Goal: Task Accomplishment & Management: Use online tool/utility

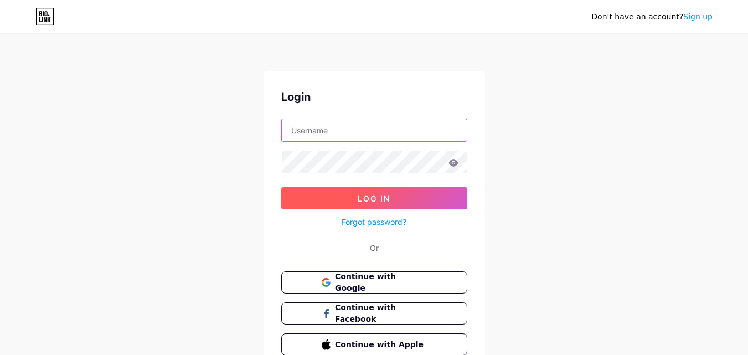
type input "[EMAIL_ADDRESS][DOMAIN_NAME]"
click at [410, 195] on button "Log In" at bounding box center [374, 198] width 186 height 22
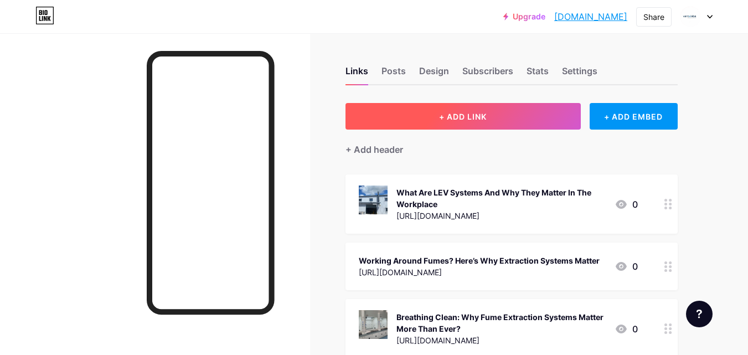
click at [506, 116] on button "+ ADD LINK" at bounding box center [463, 116] width 235 height 27
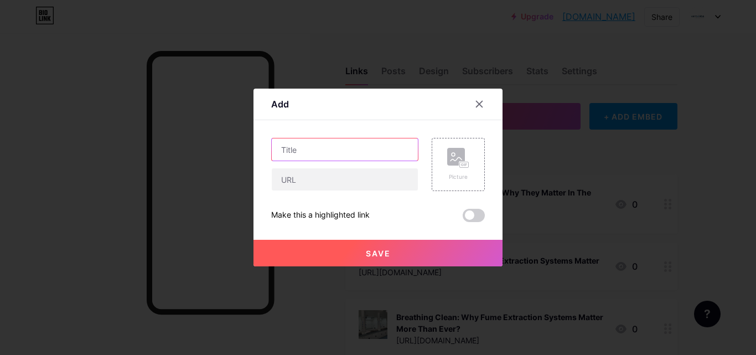
click at [340, 150] on input "text" at bounding box center [345, 149] width 146 height 22
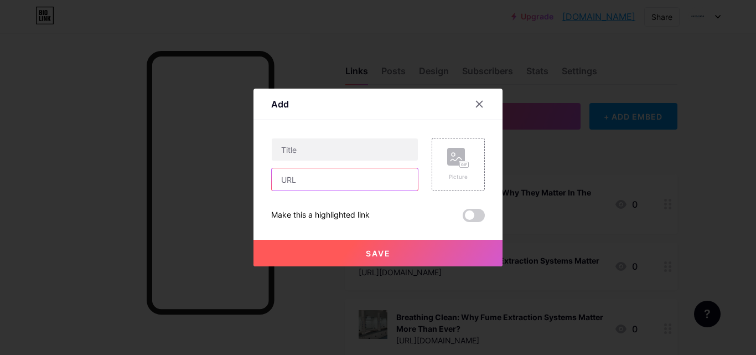
click at [339, 173] on input "text" at bounding box center [345, 179] width 146 height 22
paste input "[URL][DOMAIN_NAME]"
type input "[URL][DOMAIN_NAME]"
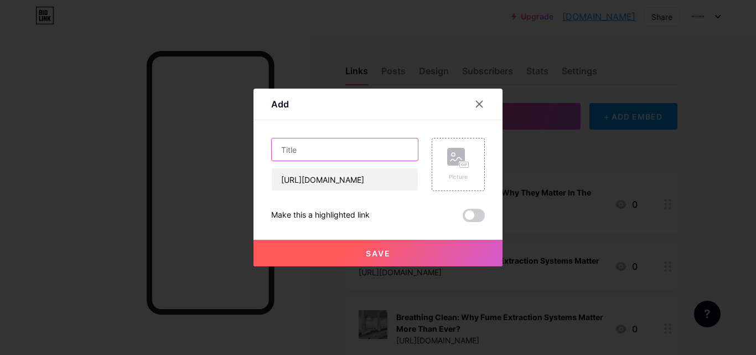
scroll to position [0, 0]
click at [338, 153] on input "text" at bounding box center [345, 149] width 146 height 22
paste input "Looking for a Complete Laboratory Fit-Out Solution?"
type input "Looking for a Complete Laboratory Fit-Out Solution?"
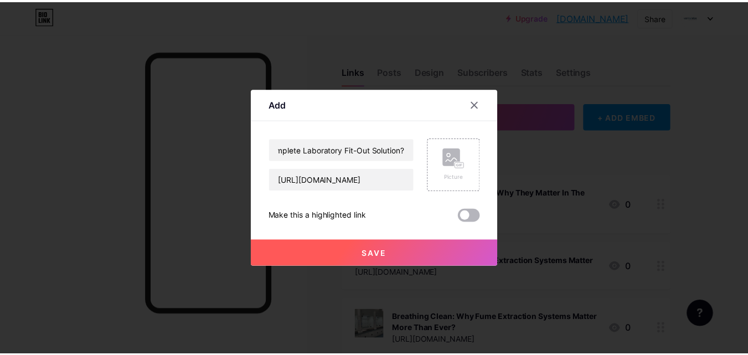
scroll to position [0, 0]
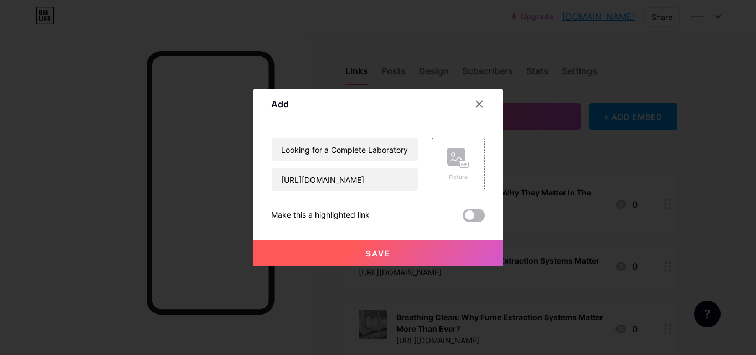
click at [483, 214] on span at bounding box center [474, 215] width 22 height 13
click at [463, 218] on input "checkbox" at bounding box center [463, 218] width 0 height 0
click at [426, 257] on button "Save" at bounding box center [378, 253] width 249 height 27
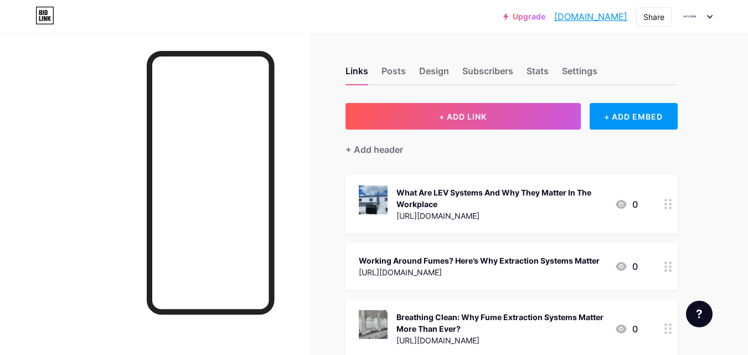
click at [605, 18] on link "[DOMAIN_NAME]" at bounding box center [590, 16] width 73 height 13
